Goal: Check status: Check status

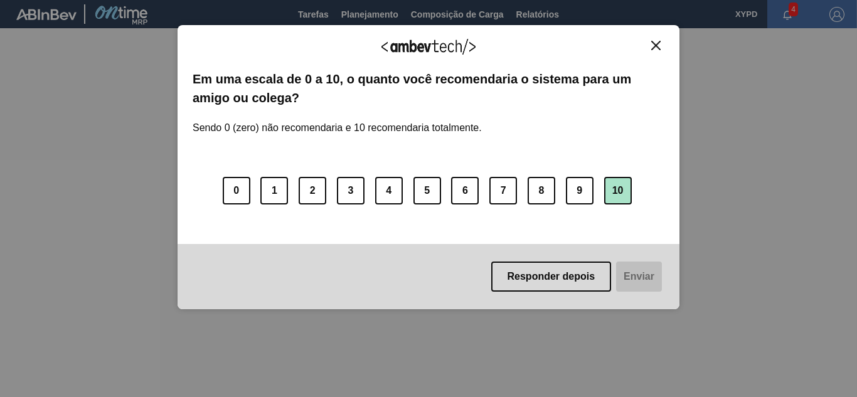
click at [628, 187] on button "10" at bounding box center [618, 191] width 28 height 28
click at [621, 269] on button "Enviar" at bounding box center [638, 277] width 48 height 30
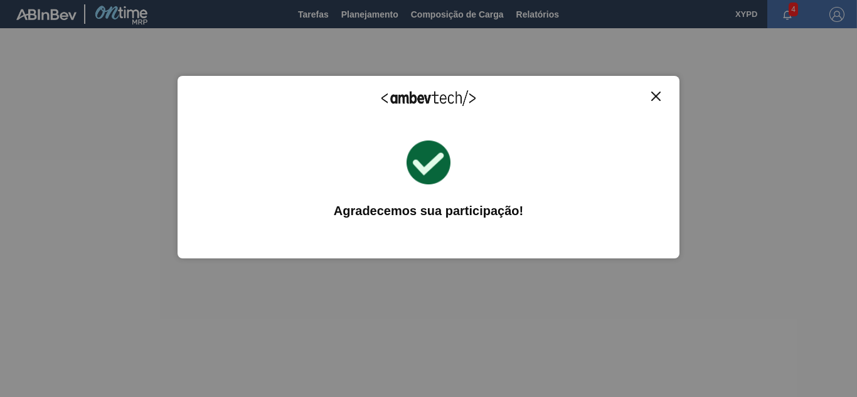
click at [656, 96] on img "Close" at bounding box center [655, 96] width 9 height 9
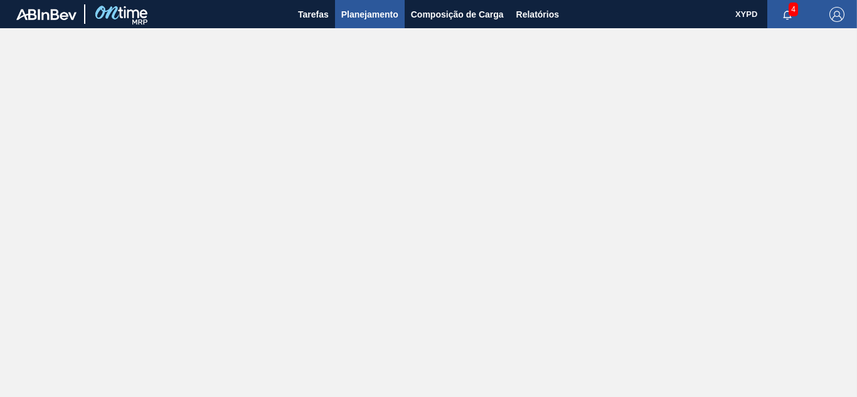
click at [370, 10] on span "Planejamento" at bounding box center [369, 14] width 57 height 15
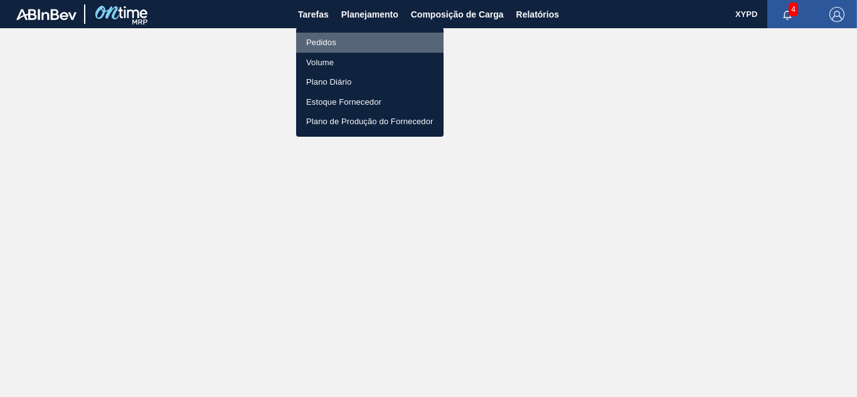
click at [322, 40] on li "Pedidos" at bounding box center [369, 43] width 147 height 20
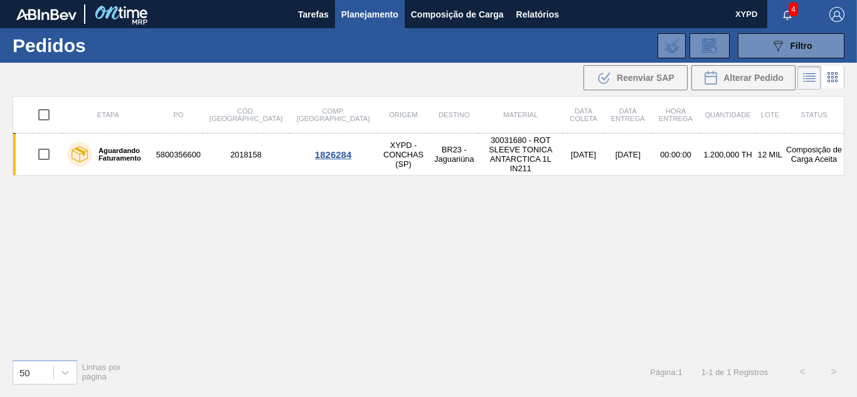
click at [835, 77] on icon at bounding box center [832, 77] width 15 height 15
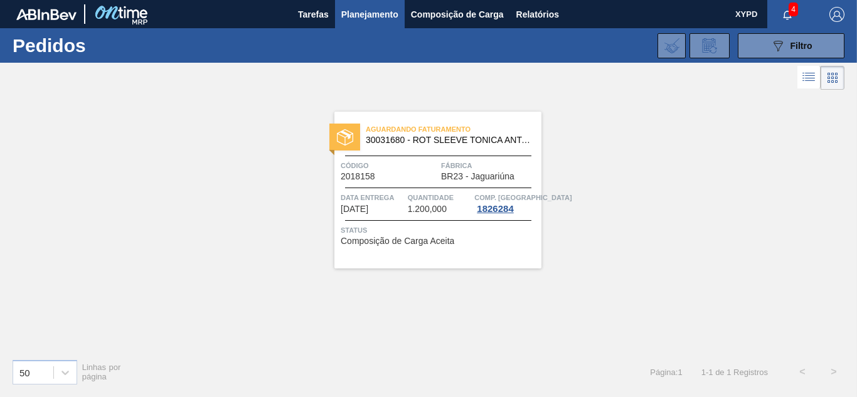
click at [423, 136] on span "30031680 - ROT SLEEVE TONICA ANTARCTICA 1L IN211" at bounding box center [449, 140] width 166 height 9
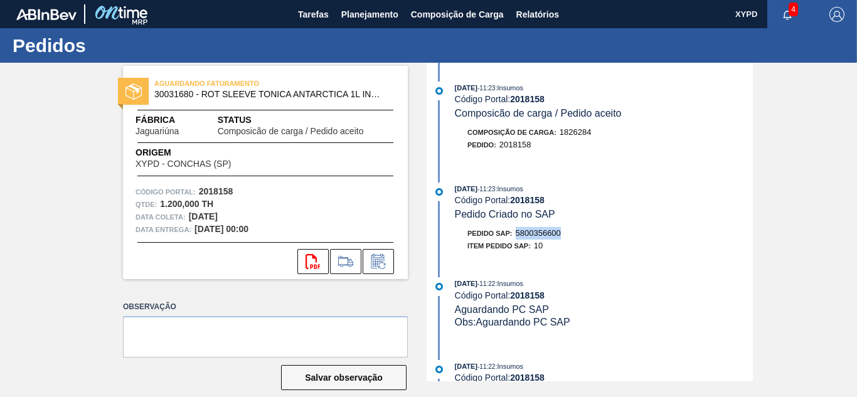
drag, startPoint x: 517, startPoint y: 235, endPoint x: 567, endPoint y: 236, distance: 50.2
click at [567, 236] on div "Pedido SAP: 5800356600" at bounding box center [604, 233] width 298 height 13
copy span "5800356600"
